Goal: Find specific page/section: Find specific page/section

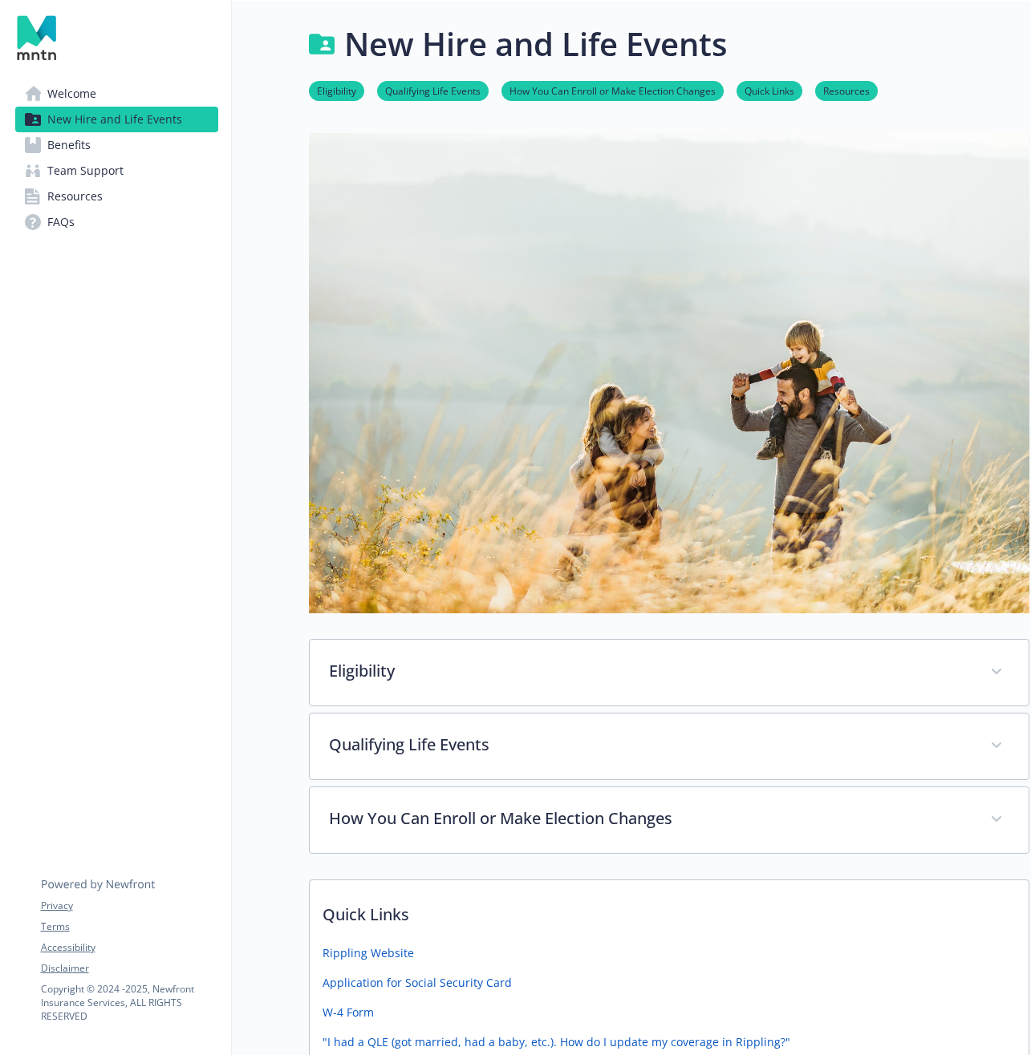
scroll to position [575, 0]
